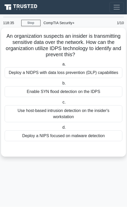
click at [57, 75] on div "Deploy a NIDPS with data loss prevention (DLP) capabilities" at bounding box center [64, 72] width 118 height 11
click at [61, 66] on input "a. Deploy a NIDPS with data loss prevention (DLP) capabilities" at bounding box center [61, 64] width 0 height 3
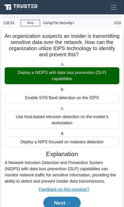
click at [58, 200] on button "Next" at bounding box center [61, 203] width 37 height 12
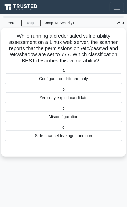
click at [55, 118] on div "Misconfiguration" at bounding box center [64, 117] width 118 height 11
click at [61, 110] on input "c. Misconfiguration" at bounding box center [61, 108] width 0 height 3
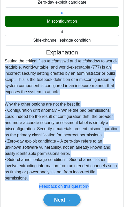
scroll to position [109, 0]
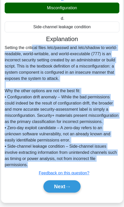
drag, startPoint x: 4, startPoint y: 130, endPoint x: 115, endPoint y: 160, distance: 114.8
click at [115, 160] on div "While running a credentialed vulnerability assessment on a Linux web server, th…" at bounding box center [61, 61] width 121 height 285
drag, startPoint x: 115, startPoint y: 160, endPoint x: 88, endPoint y: 76, distance: 87.6
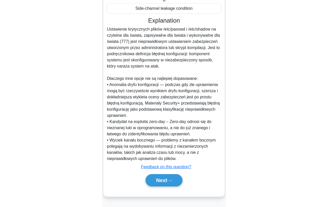
scroll to position [97, 0]
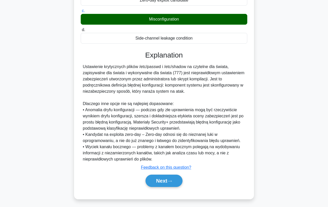
click at [53, 78] on div "While running a credentialed vulnerability assessment on a Linux web server, th…" at bounding box center [163, 69] width 293 height 272
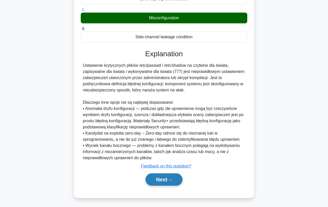
click at [127, 180] on button "Next" at bounding box center [164, 180] width 37 height 12
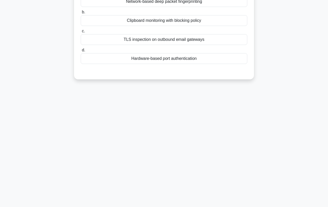
scroll to position [71, 0]
drag, startPoint x: 142, startPoint y: 147, endPoint x: 59, endPoint y: 107, distance: 92.3
click at [59, 107] on div "94:15 Stop CompTIA Security+ Advanced 3/10 When configuring endpoint Data Loss …" at bounding box center [163, 76] width 293 height 257
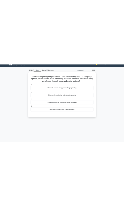
scroll to position [0, 0]
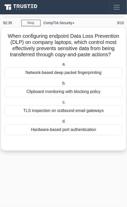
drag, startPoint x: 23, startPoint y: 36, endPoint x: 121, endPoint y: 52, distance: 100.0
click at [121, 52] on h5 "When configuring endpoint Data Loss Prevention (DLP) on company laptops, which …" at bounding box center [63, 45] width 119 height 25
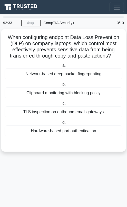
click at [70, 172] on main "92:33 Stop CompTIA Security+ Advanced 3/10 When configuring endpoint Data Loss …" at bounding box center [63, 110] width 127 height 193
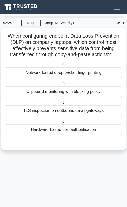
click at [59, 91] on div "Clipboard monitoring with blocking policy" at bounding box center [64, 91] width 118 height 11
click at [61, 85] on input "b. Clipboard monitoring with blocking policy" at bounding box center [61, 83] width 0 height 3
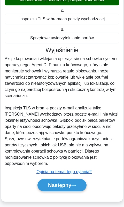
scroll to position [109, 0]
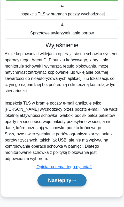
click at [55, 178] on font "Następny" at bounding box center [59, 181] width 23 height 6
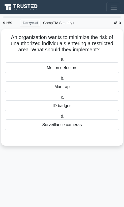
scroll to position [0, 0]
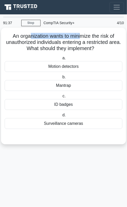
drag, startPoint x: 30, startPoint y: 37, endPoint x: 90, endPoint y: 38, distance: 59.7
click at [90, 38] on font "An organization wants to minimize the risk of unauthorized individuals entering…" at bounding box center [63, 42] width 115 height 18
drag, startPoint x: 43, startPoint y: 43, endPoint x: 118, endPoint y: 47, distance: 74.2
click at [118, 47] on h5 "An organization wants to minimize the risk of unauthorized individuals entering…" at bounding box center [63, 42] width 119 height 19
click at [42, 43] on font "An organization wants to minimize the risk of unauthorized individuals entering…" at bounding box center [63, 42] width 115 height 18
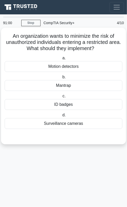
click at [61, 103] on div "ID badges" at bounding box center [64, 104] width 118 height 11
click at [61, 98] on input "c. ID badges" at bounding box center [61, 96] width 0 height 3
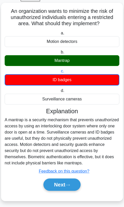
scroll to position [29, 0]
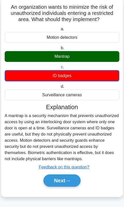
drag, startPoint x: 48, startPoint y: 139, endPoint x: 26, endPoint y: 139, distance: 21.6
click at [26, 139] on div "A mantrap is a security mechanism that prevents unauthorized access by using an…" at bounding box center [62, 137] width 114 height 49
drag, startPoint x: 26, startPoint y: 139, endPoint x: 48, endPoint y: 137, distance: 22.5
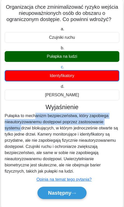
drag, startPoint x: 33, startPoint y: 117, endPoint x: 120, endPoint y: 124, distance: 87.0
click at [120, 124] on div "Organizacja chce zminimalizować ryzyko wejścia nieupoważnionych osób do obszaru…" at bounding box center [61, 104] width 117 height 207
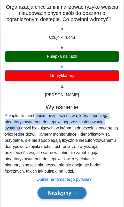
click at [67, 191] on font "Następny" at bounding box center [59, 193] width 23 height 6
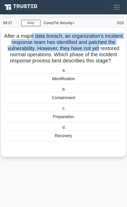
drag, startPoint x: 42, startPoint y: 37, endPoint x: 121, endPoint y: 49, distance: 80.2
click at [121, 49] on h5 "After a major data breach, an organization's incident response team has identif…" at bounding box center [63, 48] width 119 height 31
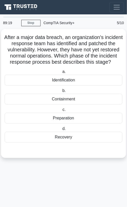
click at [28, 164] on div "After a major data breach, an organization's incident response team has identif…" at bounding box center [63, 96] width 125 height 135
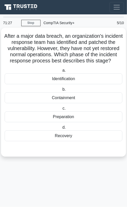
click at [63, 141] on div "Recovery" at bounding box center [64, 136] width 118 height 11
click at [61, 129] on input "d. Recovery" at bounding box center [61, 127] width 0 height 3
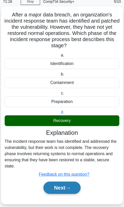
scroll to position [23, 0]
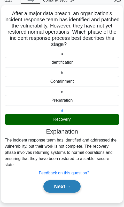
click at [53, 181] on button "Next" at bounding box center [61, 187] width 37 height 12
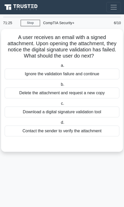
scroll to position [0, 0]
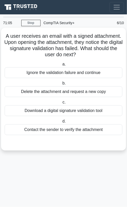
click at [46, 129] on div "Contact the sender to verify the attachment" at bounding box center [64, 130] width 118 height 11
click at [61, 123] on input "d. Contact the sender to verify the attachment" at bounding box center [61, 121] width 0 height 3
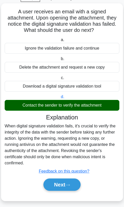
scroll to position [29, 0]
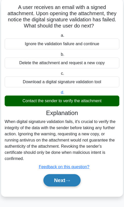
click at [57, 181] on button "Next" at bounding box center [61, 180] width 37 height 12
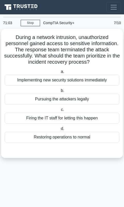
scroll to position [0, 0]
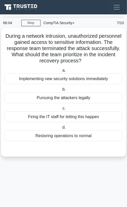
click at [43, 137] on div "Restoring operations to normal" at bounding box center [64, 136] width 118 height 11
click at [61, 129] on input "d. Restoring operations to normal" at bounding box center [61, 127] width 0 height 3
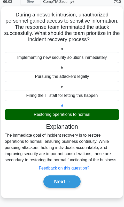
scroll to position [23, 0]
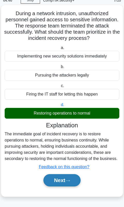
click at [57, 182] on button "Next" at bounding box center [61, 180] width 37 height 12
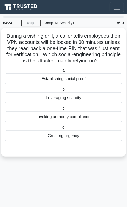
click at [63, 137] on div "Creating urgency" at bounding box center [64, 136] width 118 height 11
click at [61, 129] on input "d. Creating urgency" at bounding box center [61, 127] width 0 height 3
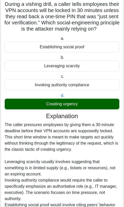
scroll to position [26, 0]
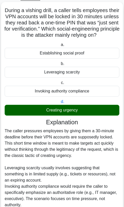
drag, startPoint x: 43, startPoint y: 78, endPoint x: 74, endPoint y: 75, distance: 30.5
click at [74, 75] on div "Leveraging scarcity" at bounding box center [62, 72] width 114 height 11
drag, startPoint x: 74, startPoint y: 75, endPoint x: 94, endPoint y: 115, distance: 45.0
click at [94, 115] on div "a. Establishing social proof b. Leveraging scarcity" at bounding box center [62, 79] width 120 height 76
drag, startPoint x: 94, startPoint y: 115, endPoint x: 70, endPoint y: 116, distance: 24.2
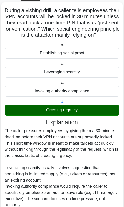
copy div "Establishing social proof b. Leveraging scarcity c. Invoking authority complian…"
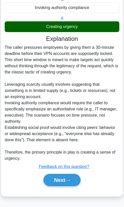
scroll to position [115, 0]
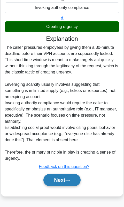
click at [55, 178] on button "Next" at bounding box center [61, 180] width 37 height 12
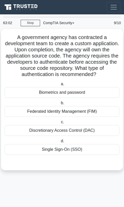
scroll to position [0, 0]
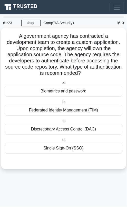
click at [69, 111] on div "Federated Identity Management (FIM)" at bounding box center [64, 110] width 118 height 11
click at [61, 104] on input "b. Federated Identity Management (FIM)" at bounding box center [61, 101] width 0 height 3
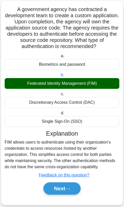
scroll to position [35, 0]
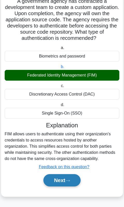
click at [56, 181] on button "Next" at bounding box center [61, 180] width 37 height 12
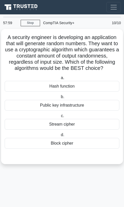
scroll to position [0, 0]
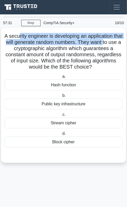
drag, startPoint x: 38, startPoint y: 39, endPoint x: 116, endPoint y: 44, distance: 77.9
click at [116, 44] on h5 "A security engineer is developing an application that will generate random numb…" at bounding box center [63, 52] width 119 height 38
click at [107, 46] on h5 "A security engineer is developing an application that will generate random numb…" at bounding box center [63, 52] width 119 height 38
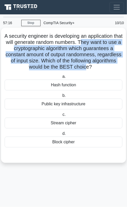
drag, startPoint x: 95, startPoint y: 41, endPoint x: 99, endPoint y: 69, distance: 28.6
click at [99, 69] on h5 "A security engineer is developing an application that will generate random numb…" at bounding box center [63, 52] width 119 height 38
click at [69, 121] on div "Stream cipher" at bounding box center [64, 123] width 118 height 11
click at [61, 117] on input "c. Stream cipher" at bounding box center [61, 114] width 0 height 3
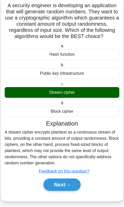
scroll to position [41, 0]
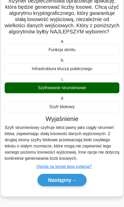
drag, startPoint x: 91, startPoint y: 135, endPoint x: 116, endPoint y: 157, distance: 33.9
click at [116, 157] on div "Szyfr strumieniowy szyfruje tekst jawny jako ciągły strumień bitów, zapewniając…" at bounding box center [62, 143] width 114 height 37
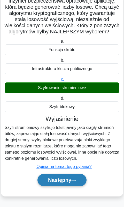
click at [64, 183] on button "Następny" at bounding box center [61, 180] width 49 height 12
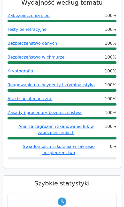
scroll to position [180, 0]
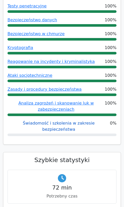
click at [62, 121] on link "Świadomość i szkolenia w zakresie bezpieczeństwa" at bounding box center [59, 126] width 72 height 11
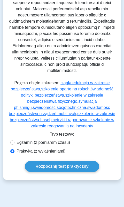
scroll to position [360, 0]
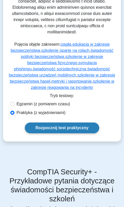
click at [58, 127] on link "Rozpocznij test praktyczny" at bounding box center [62, 128] width 74 height 11
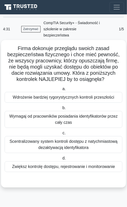
click at [38, 136] on div "Scentralizowany system kontroli dostępu z natychmiastową dezaktywacją identyfik…" at bounding box center [64, 144] width 118 height 17
click at [61, 134] on input "c. Scentralizowany system kontroli dostępu z natychmiastową dezaktywacją identy…" at bounding box center [61, 133] width 0 height 3
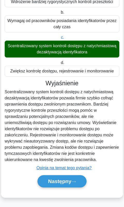
scroll to position [97, 0]
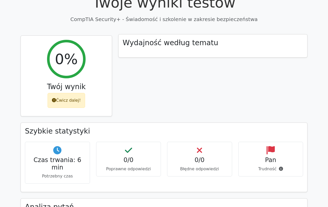
scroll to position [51, 0]
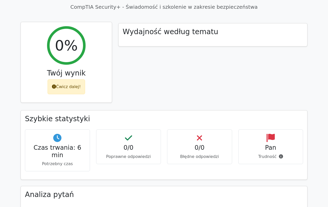
click at [74, 87] on font "Ćwicz dalej!" at bounding box center [68, 86] width 25 height 5
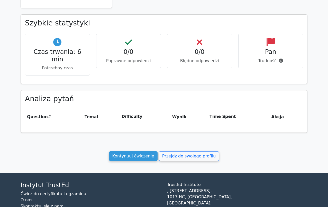
scroll to position [154, 0]
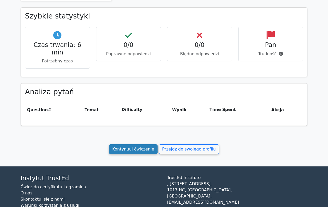
click at [123, 145] on link "Kontynuuj ćwiczenie" at bounding box center [133, 150] width 49 height 10
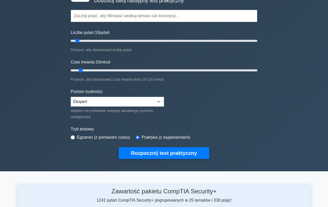
scroll to position [51, 0]
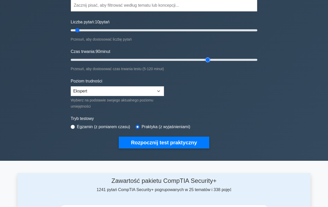
drag, startPoint x: 82, startPoint y: 59, endPoint x: 210, endPoint y: 60, distance: 127.6
type input "90"
click at [210, 60] on input "Czas trwania: 90 minut" at bounding box center [164, 60] width 187 height 6
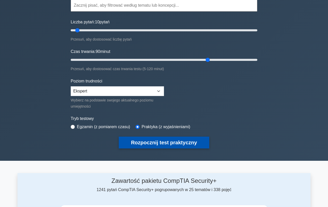
click at [165, 141] on button "Rozpocznij test praktyczny" at bounding box center [164, 143] width 91 height 12
